Goal: Task Accomplishment & Management: Use online tool/utility

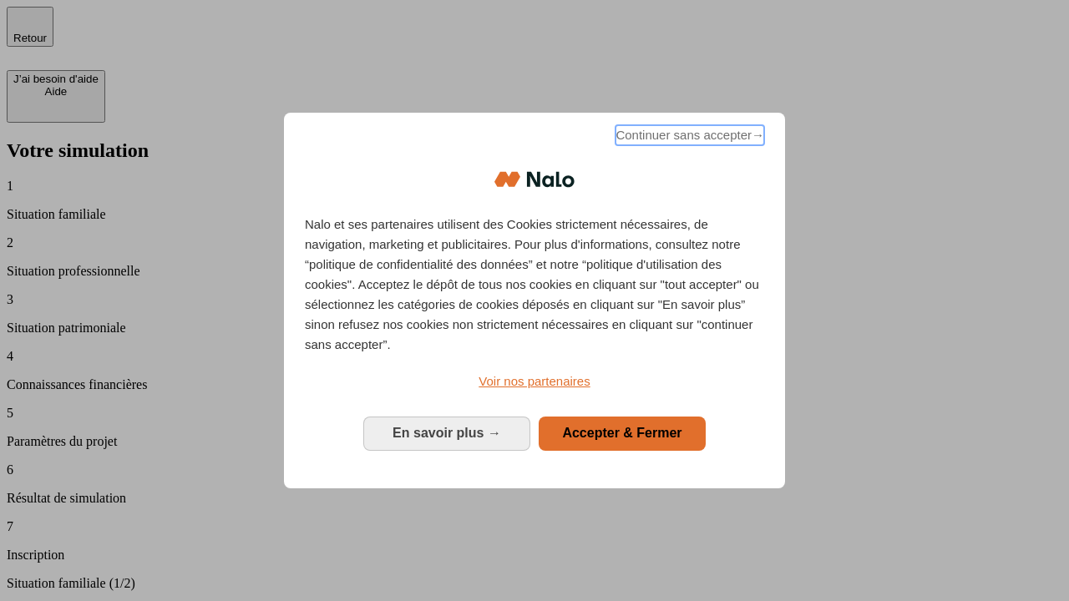
click at [688, 138] on span "Continuer sans accepter →" at bounding box center [689, 135] width 149 height 20
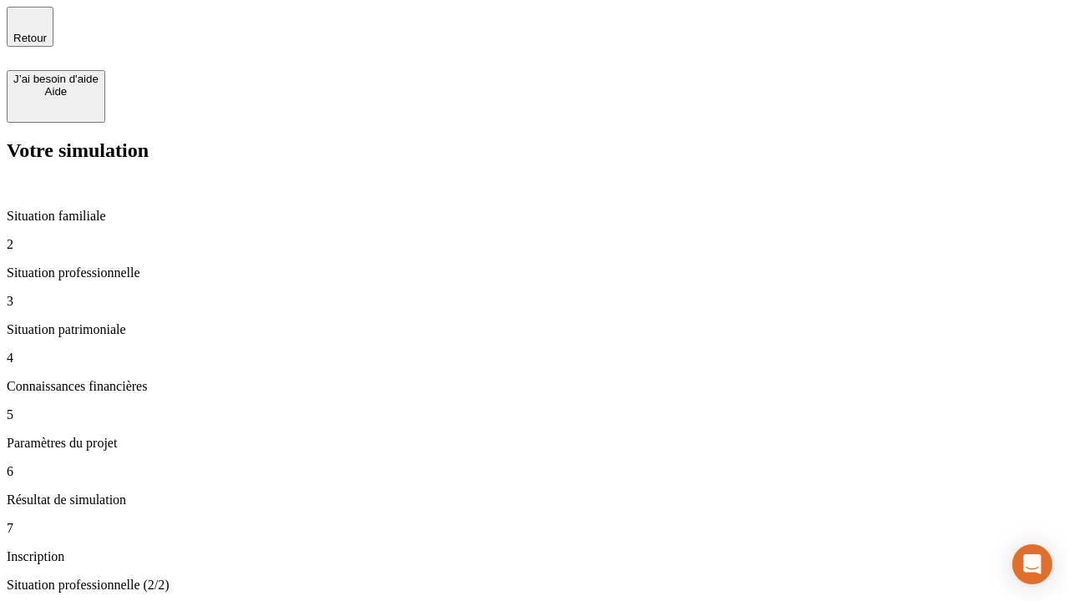
type input "30 000"
